Goal: Task Accomplishment & Management: Use online tool/utility

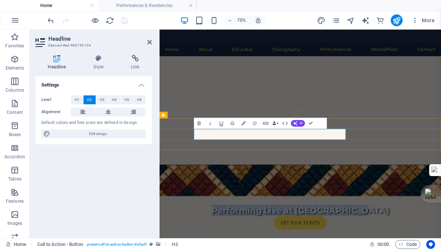
scroll to position [160, 0]
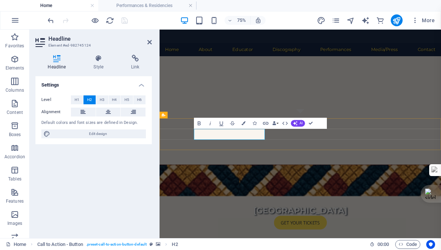
drag, startPoint x: 297, startPoint y: 169, endPoint x: 211, endPoint y: 170, distance: 86.5
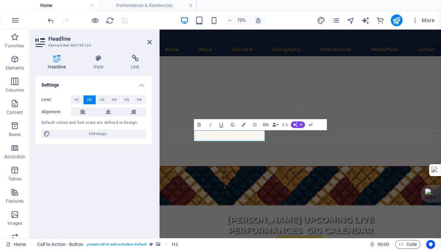
scroll to position [102, 3]
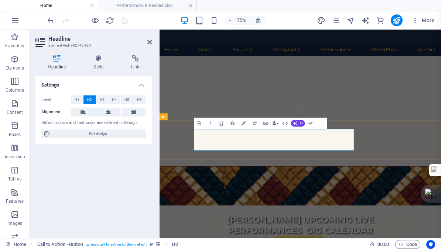
drag, startPoint x: 360, startPoint y: 185, endPoint x: 272, endPoint y: 184, distance: 88.3
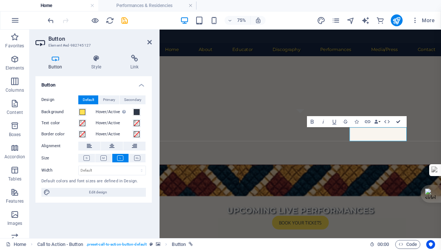
scroll to position [90, 0]
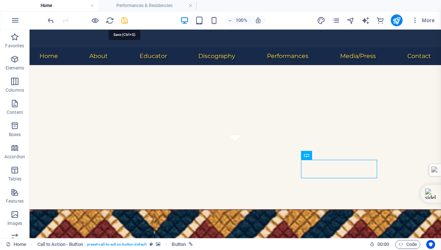
click at [123, 18] on icon "save" at bounding box center [124, 20] width 9 height 9
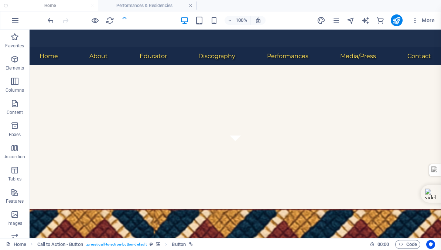
checkbox input "false"
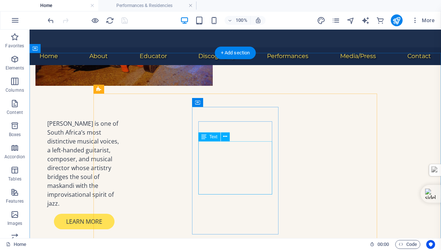
scroll to position [497, 0]
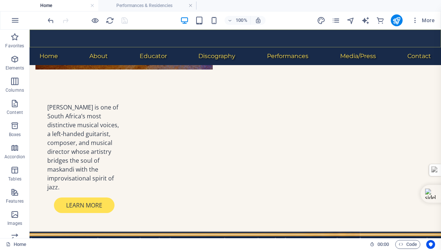
click at [279, 47] on nav "Home About Educator Discography Performances Media/Press Contact" at bounding box center [236, 56] width 412 height 18
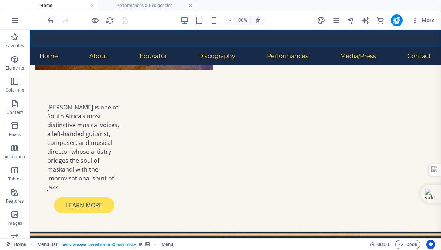
click at [285, 47] on nav "Home About Educator Discography Performances Media/Press Contact" at bounding box center [236, 56] width 412 height 18
click at [147, 4] on h4 "Performances & Residencies" at bounding box center [147, 5] width 98 height 8
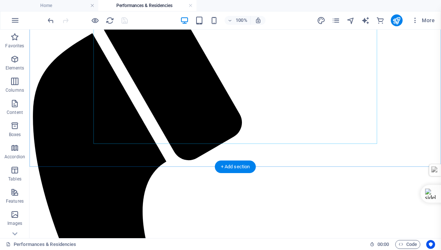
scroll to position [97, 0]
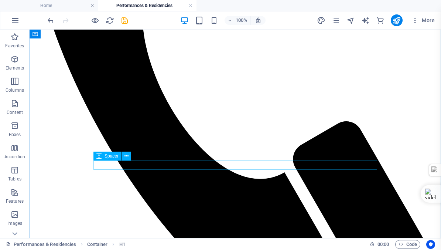
scroll to position [268, 0]
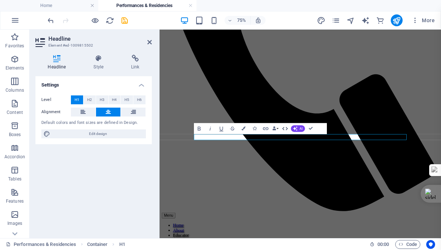
scroll to position [20, 1]
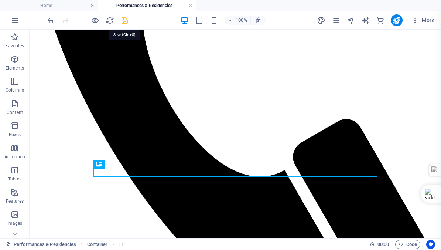
click at [123, 19] on icon "save" at bounding box center [124, 20] width 9 height 9
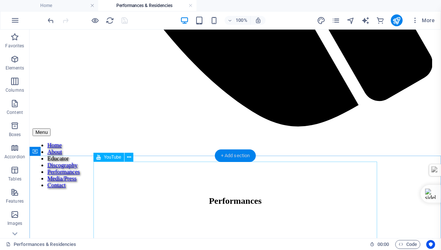
scroll to position [481, 0]
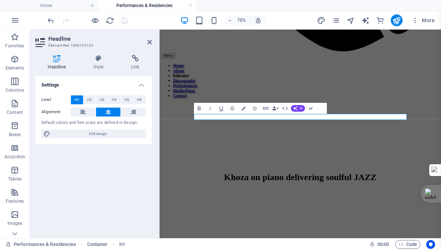
scroll to position [0, 1]
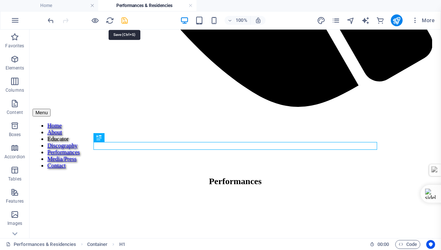
click at [126, 21] on icon "save" at bounding box center [124, 20] width 9 height 9
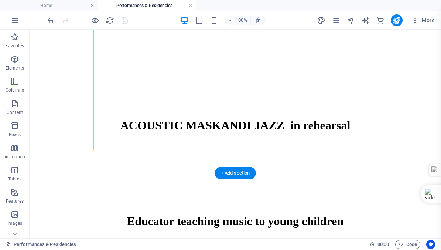
scroll to position [870, 0]
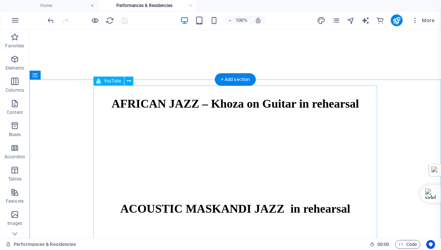
scroll to position [753, 0]
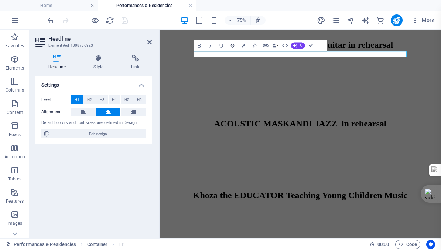
scroll to position [69, 2]
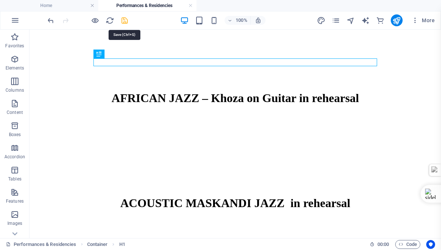
click at [125, 21] on icon "save" at bounding box center [124, 20] width 9 height 9
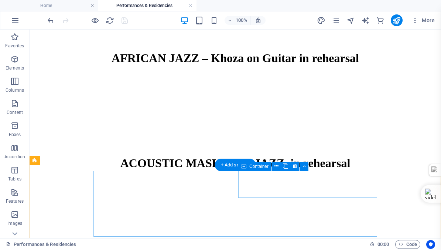
scroll to position [920, 0]
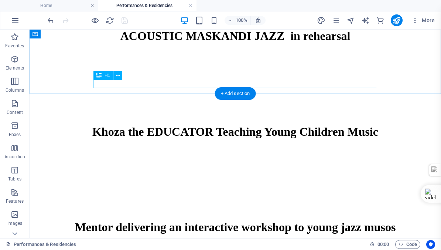
click at [162, 220] on div "Mentor delivering an interactive workshop to young jazz musos" at bounding box center [236, 227] width 406 height 14
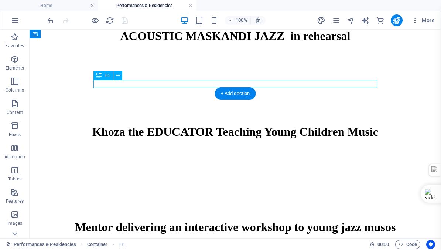
click at [153, 220] on div "Mentor delivering an interactive workshop to young jazz musos" at bounding box center [236, 227] width 406 height 14
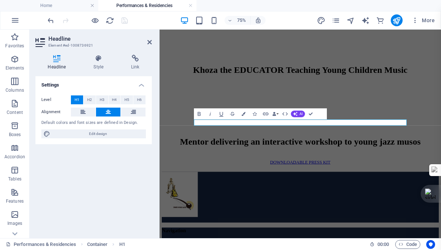
scroll to position [851, 0]
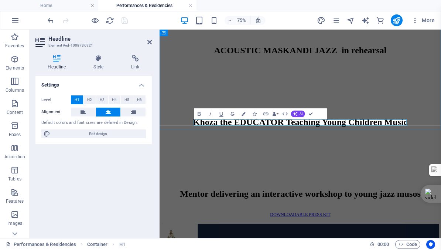
click at [263, 242] on h1 "Mentor delivering an interactive workshop to young jazz musos" at bounding box center [348, 249] width 370 height 14
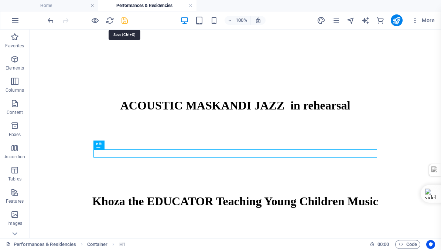
click at [124, 20] on icon "save" at bounding box center [124, 20] width 9 height 9
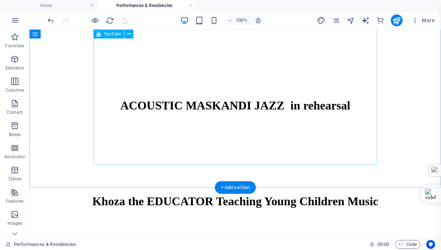
scroll to position [826, 0]
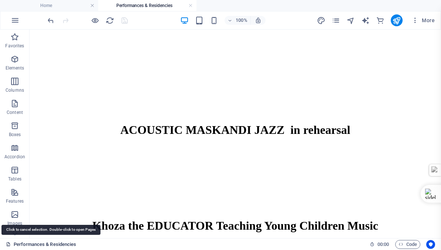
click at [10, 244] on icon at bounding box center [8, 244] width 5 height 5
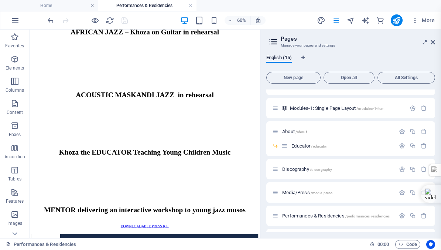
scroll to position [181, 0]
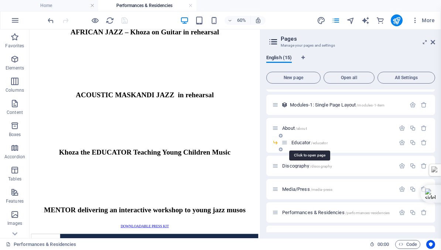
click at [299, 141] on span "Educator /educator" at bounding box center [310, 143] width 36 height 6
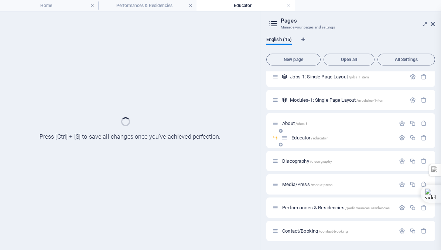
scroll to position [168, 0]
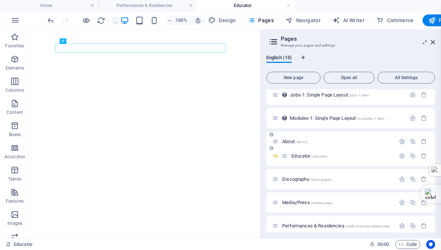
click at [309, 125] on div "Modules-1: Single Page Layout /modules-1-item" at bounding box center [351, 118] width 169 height 20
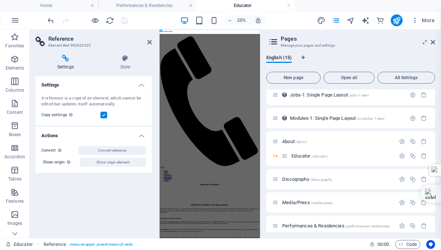
scroll to position [0, 0]
click at [434, 43] on icon at bounding box center [433, 42] width 4 height 6
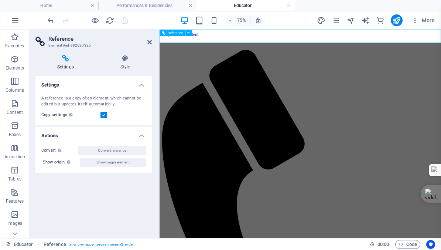
click at [149, 42] on icon at bounding box center [149, 42] width 4 height 6
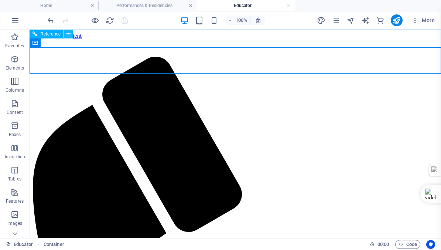
click at [69, 33] on icon at bounding box center [69, 34] width 4 height 8
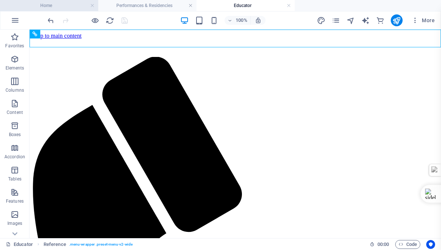
click at [44, 6] on h4 "Home" at bounding box center [49, 5] width 98 height 8
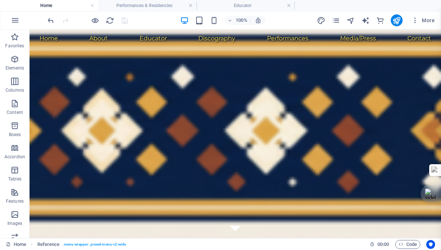
scroll to position [497, 0]
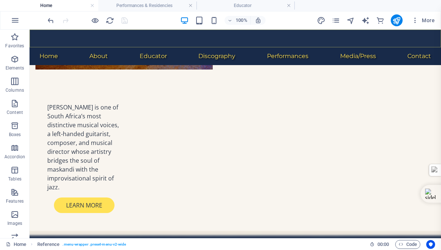
click at [77, 47] on nav "Home About Educator Discography Performances Media/Press Contact" at bounding box center [236, 56] width 412 height 18
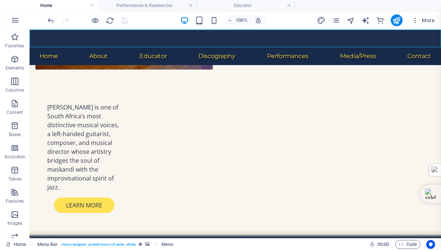
click at [77, 47] on nav "Home About Educator Discography Performances Media/Press Contact" at bounding box center [236, 56] width 412 height 18
select select "4"
select select
select select "6"
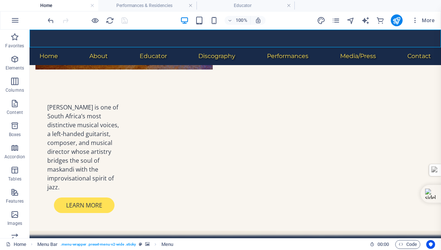
select select
select select "8"
select select
select select "7"
select select
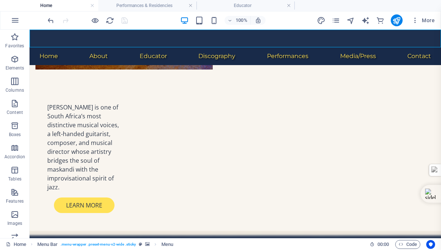
select select "9"
select select
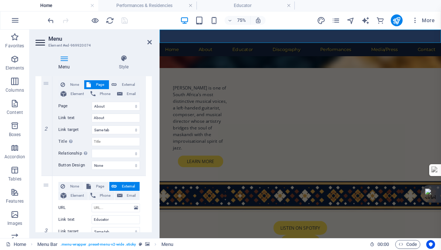
scroll to position [175, 0]
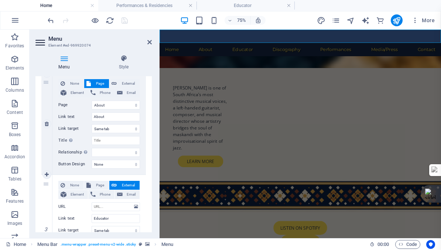
drag, startPoint x: 53, startPoint y: 79, endPoint x: 142, endPoint y: 94, distance: 89.6
click at [142, 94] on div "None Page External Element Phone Email Page Home Subpage Legal Notice Privacy A…" at bounding box center [99, 123] width 94 height 101
drag, startPoint x: 57, startPoint y: 103, endPoint x: 76, endPoint y: 145, distance: 45.8
click at [76, 145] on div "None Page External Element Phone Email Page Home Subpage Legal Notice Privacy A…" at bounding box center [99, 123] width 94 height 101
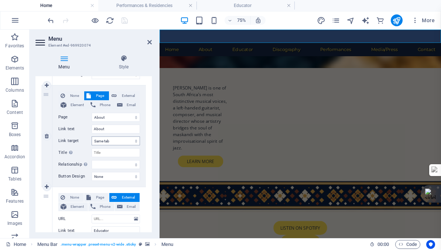
scroll to position [166, 0]
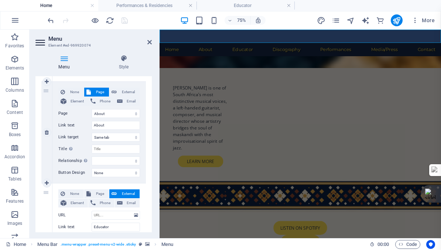
drag, startPoint x: 140, startPoint y: 175, endPoint x: 47, endPoint y: 118, distance: 108.8
click at [47, 118] on div "2 None Page External Element Phone Email Page Home Subpage Legal Notice Privacy…" at bounding box center [93, 133] width 105 height 102
click at [134, 136] on select "New tab Same tab Overlay" at bounding box center [116, 137] width 48 height 9
click at [92, 133] on select "New tab Same tab Overlay" at bounding box center [116, 137] width 48 height 9
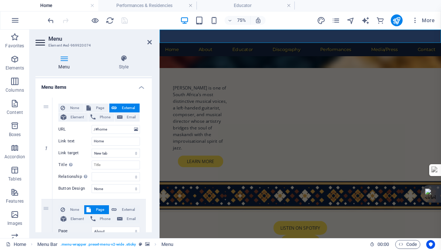
scroll to position [47, 0]
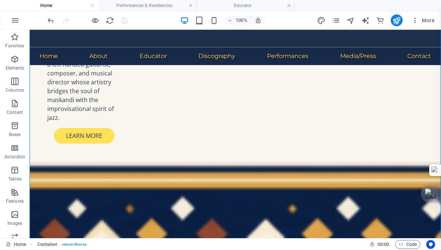
click at [173, 47] on nav "Home About Educator Discography Performances Media/Press Contact" at bounding box center [236, 56] width 412 height 18
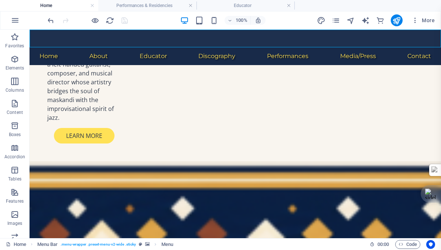
click at [173, 47] on nav "Home About Educator Discography Performances Media/Press Contact" at bounding box center [236, 56] width 412 height 18
select select "4"
select select
select select "6"
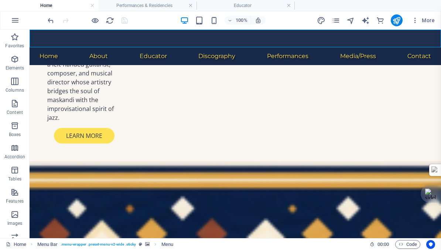
select select
select select "8"
select select
select select "7"
select select
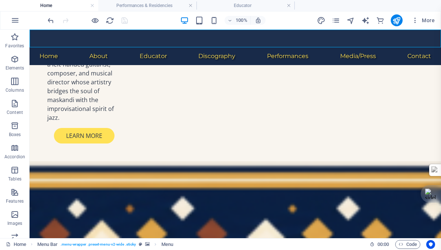
select select "9"
select select
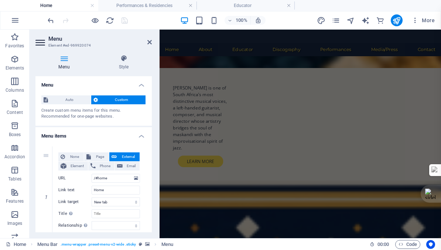
scroll to position [636, 0]
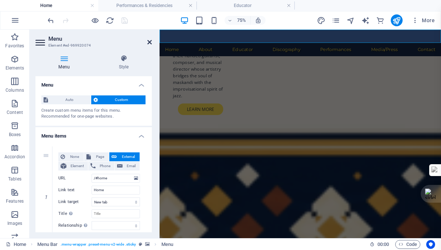
click at [150, 41] on icon at bounding box center [149, 42] width 4 height 6
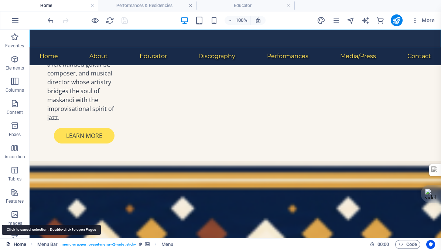
click at [19, 245] on link "Home" at bounding box center [16, 244] width 20 height 9
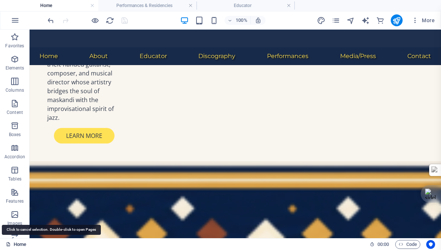
click at [19, 245] on link "Home" at bounding box center [16, 244] width 20 height 9
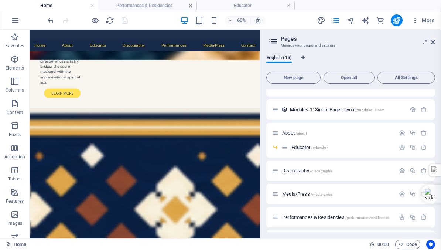
scroll to position [178, 0]
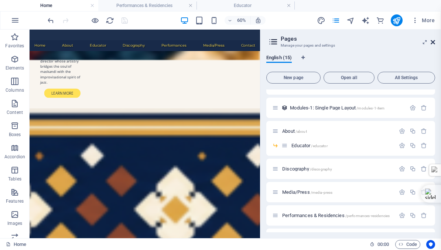
click at [433, 41] on icon at bounding box center [433, 42] width 4 height 6
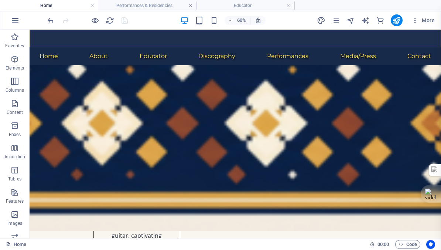
scroll to position [566, 0]
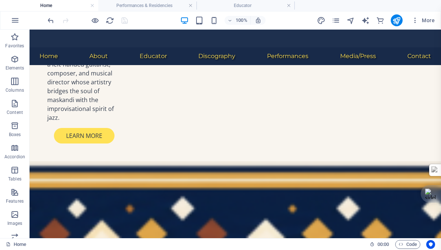
click at [55, 4] on h4 "Home" at bounding box center [49, 5] width 98 height 8
click at [118, 47] on nav "Home About Educator Discography Performances Media/Press Contact" at bounding box center [236, 56] width 412 height 18
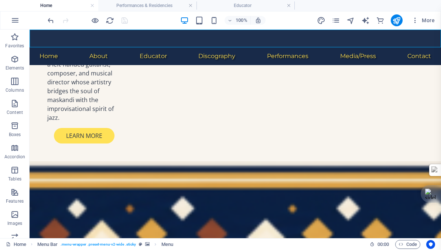
click at [118, 47] on nav "Home About Educator Discography Performances Media/Press Contact" at bounding box center [236, 56] width 412 height 18
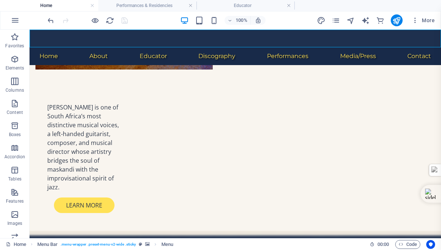
select select "4"
select select
select select "6"
select select
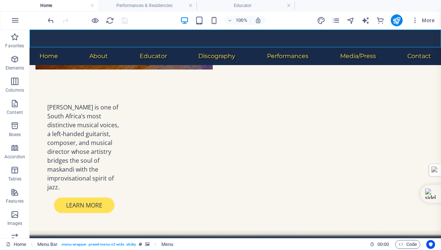
select select "8"
select select
select select "7"
select select
select select "9"
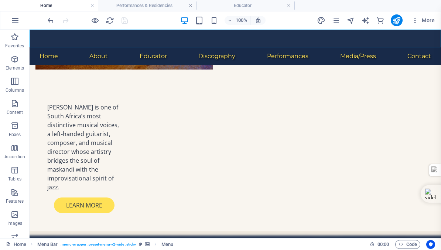
select select
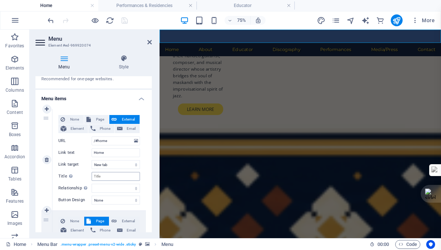
scroll to position [0, 0]
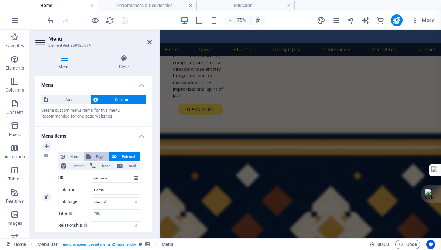
click at [98, 156] on span "Page" at bounding box center [100, 156] width 14 height 9
select select
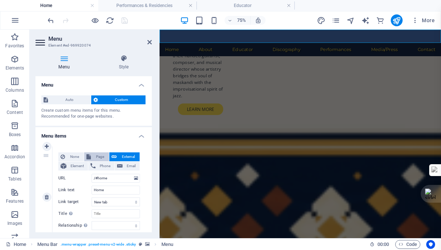
select select
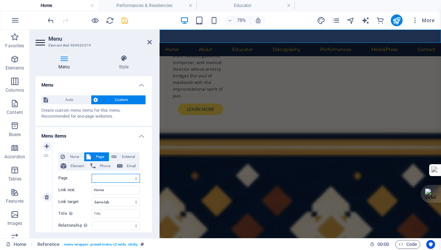
click at [105, 178] on select "Home Subpage Legal Notice Privacy About -- Educator Discography Media/Press Per…" at bounding box center [116, 178] width 48 height 9
select select "0"
click at [92, 174] on select "Home Subpage Legal Notice Privacy About -- Educator Discography Media/Press Per…" at bounding box center [116, 178] width 48 height 9
select select
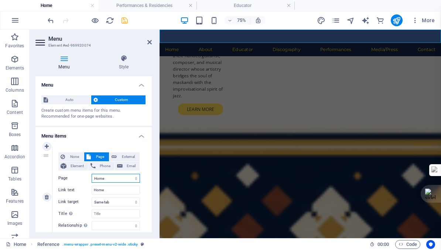
select select
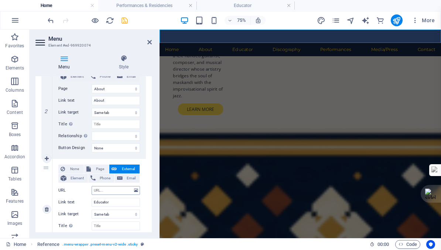
scroll to position [192, 0]
click at [96, 167] on span "Page" at bounding box center [100, 167] width 14 height 9
select select
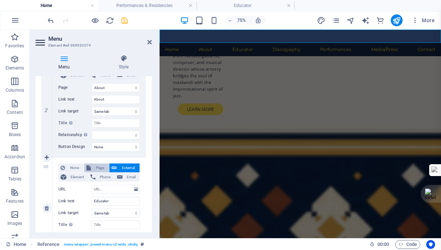
select select
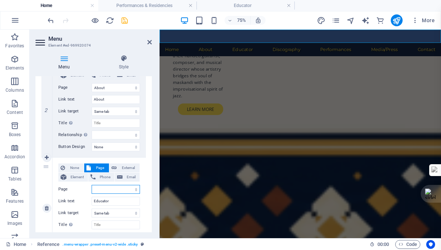
click at [101, 189] on select "Home Subpage Legal Notice Privacy About -- Educator Discography Media/Press Per…" at bounding box center [116, 189] width 48 height 9
select select "5"
click at [92, 185] on select "Home Subpage Legal Notice Privacy About -- Educator Discography Media/Press Per…" at bounding box center [116, 189] width 48 height 9
select select
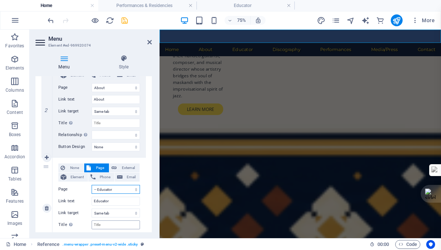
select select
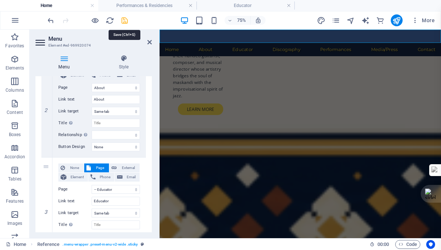
click at [123, 21] on icon "save" at bounding box center [124, 20] width 9 height 9
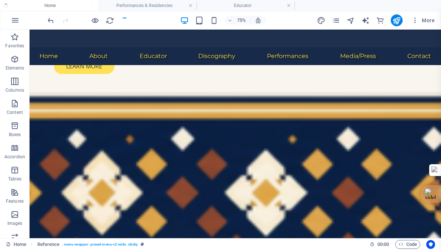
checkbox input "false"
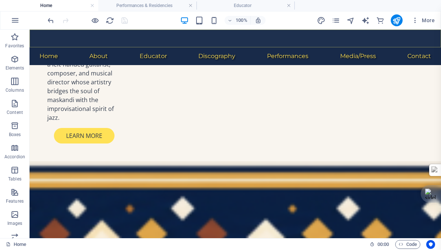
click at [76, 47] on nav "Home About Educator Discography Performances Media/Press Contact" at bounding box center [236, 56] width 412 height 18
select select
select select "4"
select select
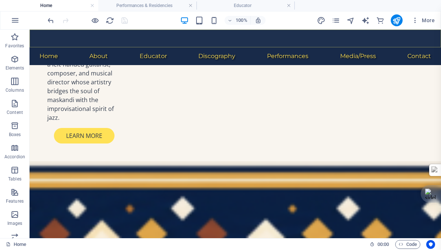
select select "5"
select select
select select "6"
select select
select select "8"
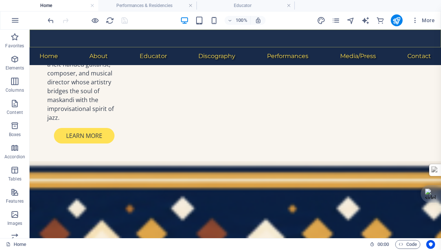
select select
select select "7"
select select
select select "9"
select select
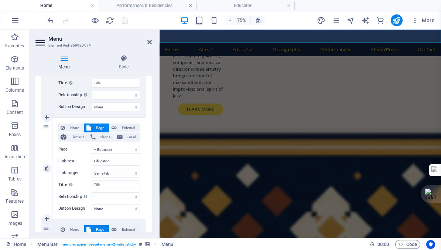
scroll to position [227, 0]
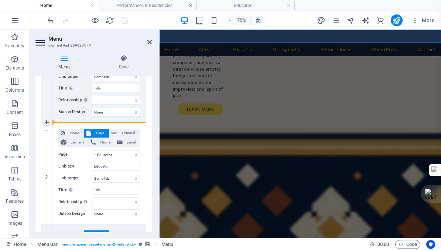
drag, startPoint x: 45, startPoint y: 154, endPoint x: 48, endPoint y: 130, distance: 23.5
select select
select select "6"
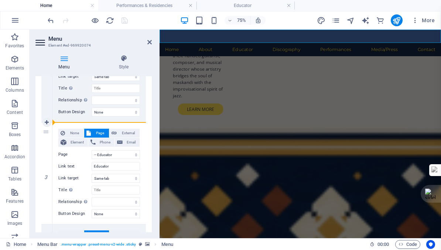
type input "Discography"
select select
select select "8"
type input "Performances"
select select
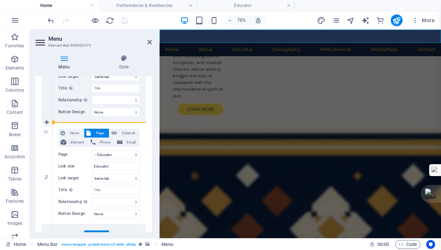
select select "7"
type input "Media/Press"
select select
select select "9"
type input "Contact"
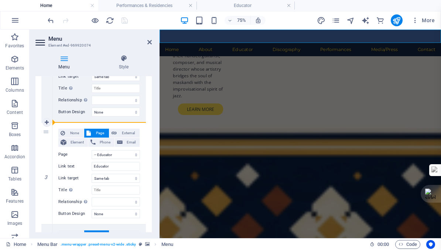
select select
select select "5"
select select
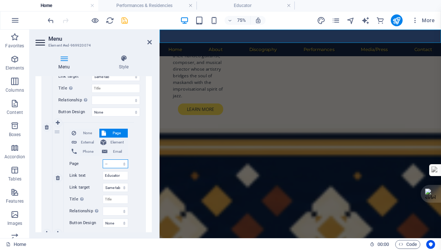
click at [122, 164] on select "Home Subpage Legal Notice Privacy About -- Educator Discography Media/Press Per…" at bounding box center [116, 163] width 26 height 9
click at [103, 159] on select "Home Subpage Legal Notice Privacy About -- Educator Discography Media/Press Per…" at bounding box center [116, 163] width 26 height 9
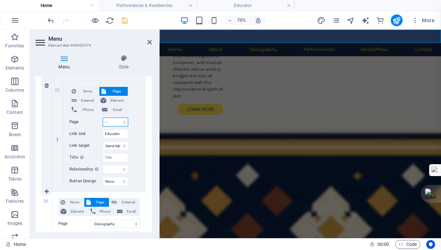
scroll to position [273, 0]
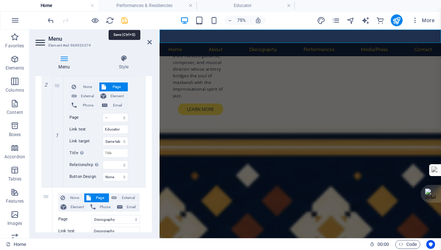
click at [123, 20] on icon "save" at bounding box center [124, 20] width 9 height 9
checkbox input "false"
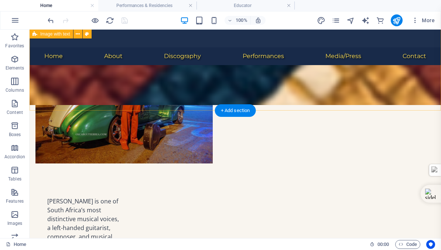
scroll to position [371, 0]
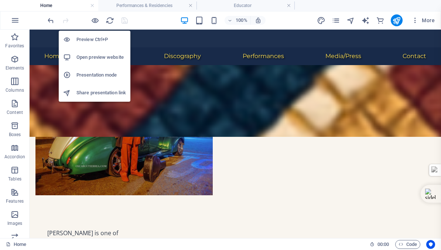
click at [94, 57] on h6 "Open preview website" at bounding box center [102, 57] width 50 height 9
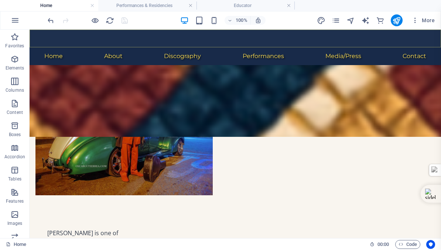
click at [92, 47] on nav "Home About Educator Discography Performances Media/Press Contact" at bounding box center [236, 56] width 412 height 18
select select
select select "4"
select select
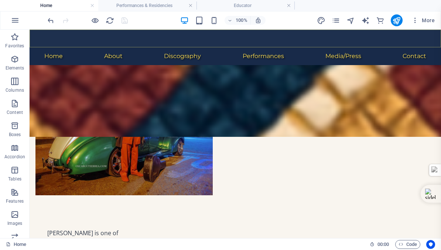
select select "5"
select select
select select "6"
select select
select select "8"
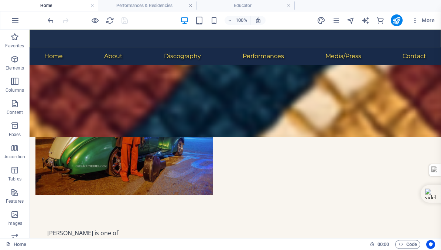
select select
select select "7"
select select
select select "9"
select select
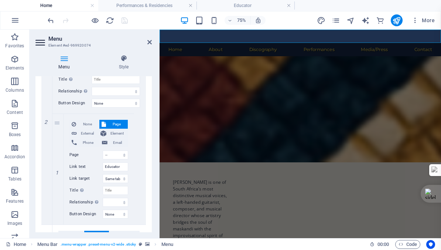
scroll to position [237, 0]
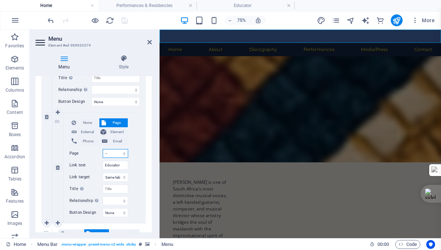
click at [122, 153] on select "Home Subpage Legal Notice Privacy About -- Educator Discography Media/Press Per…" at bounding box center [116, 153] width 26 height 9
click at [103, 149] on select "Home Subpage Legal Notice Privacy About -- Educator Discography Media/Press Per…" at bounding box center [116, 153] width 26 height 9
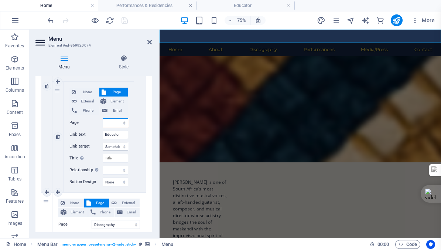
scroll to position [268, 0]
click at [123, 170] on select "alternate author bookmark external help license next nofollow noreferrer noopen…" at bounding box center [116, 169] width 26 height 9
select select
click at [103, 165] on select "alternate author bookmark external help license next nofollow noreferrer noopen…" at bounding box center [116, 169] width 26 height 9
select select
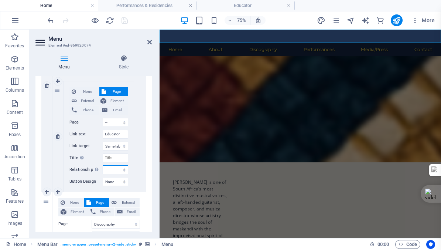
select select
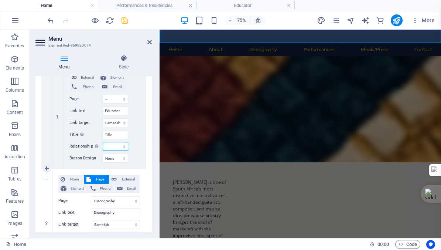
scroll to position [292, 0]
click at [125, 20] on icon "save" at bounding box center [124, 20] width 9 height 9
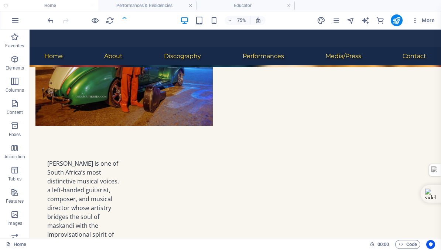
checkbox input "false"
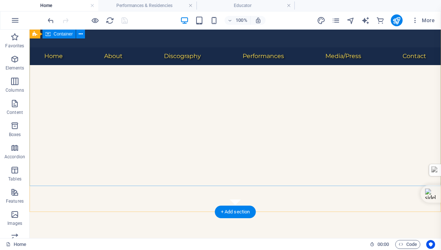
scroll to position [0, 0]
